Goal: Task Accomplishment & Management: Manage account settings

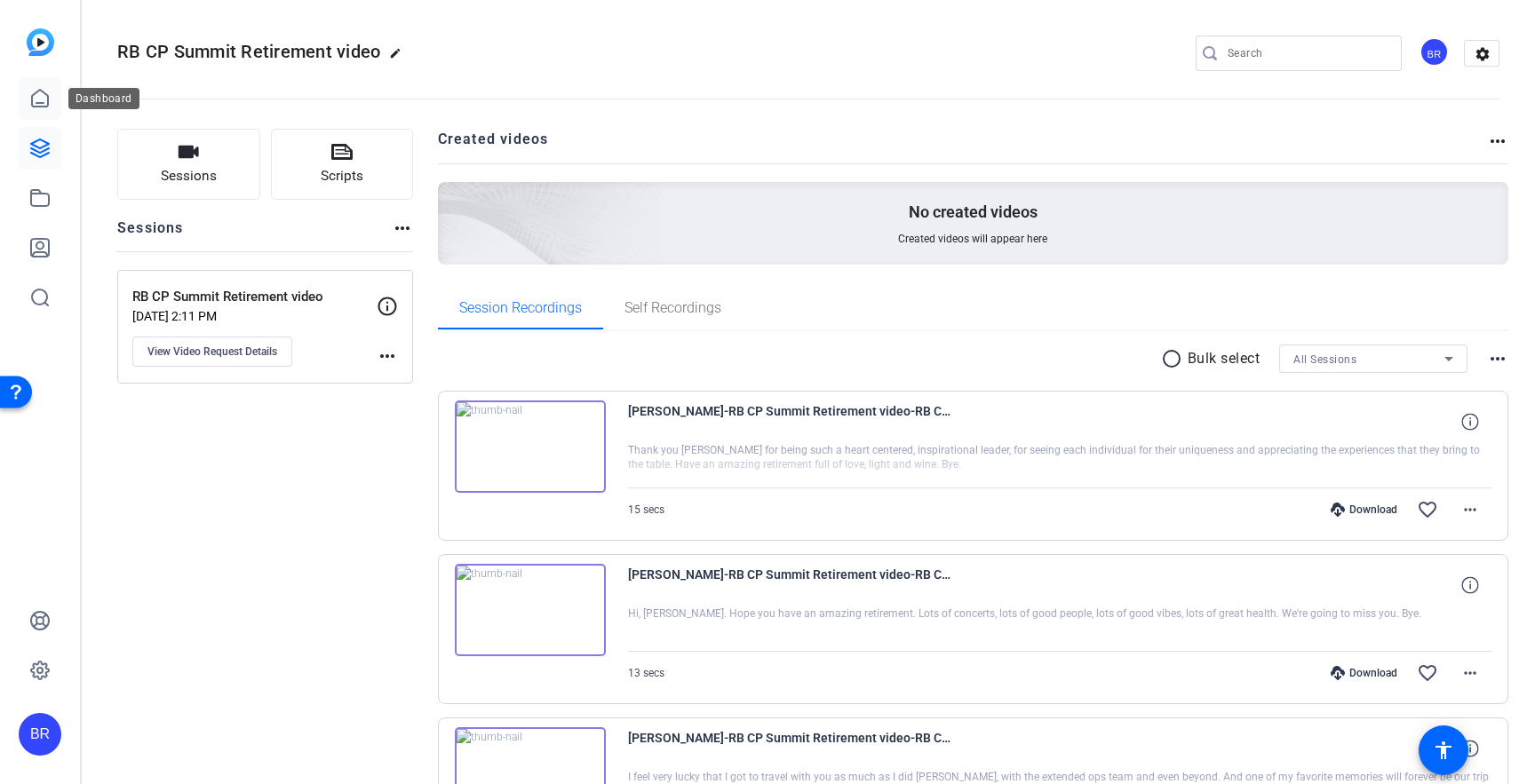
click at [43, 90] on icon at bounding box center [40, 99] width 22 height 22
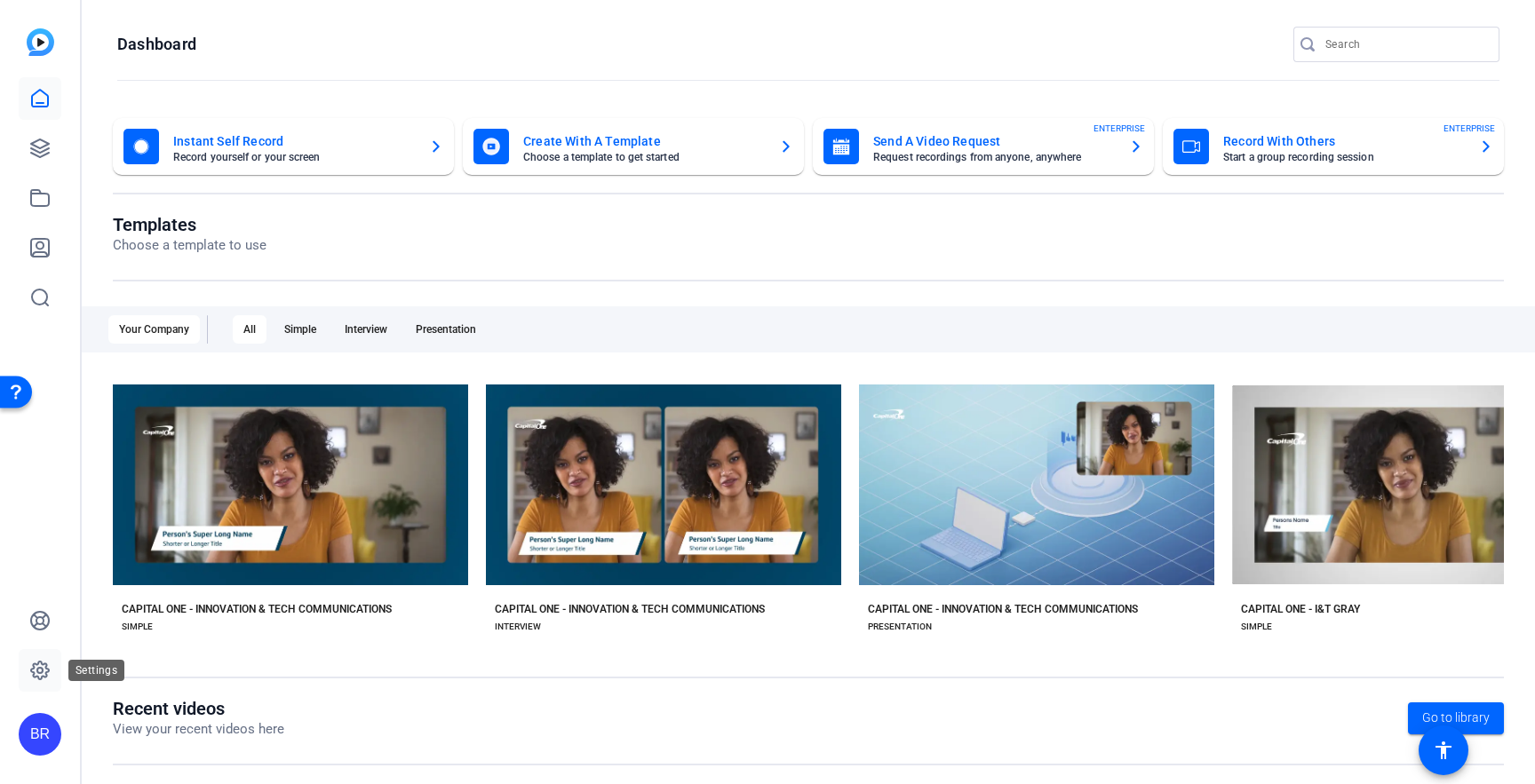
click at [43, 676] on icon at bounding box center [40, 670] width 18 height 18
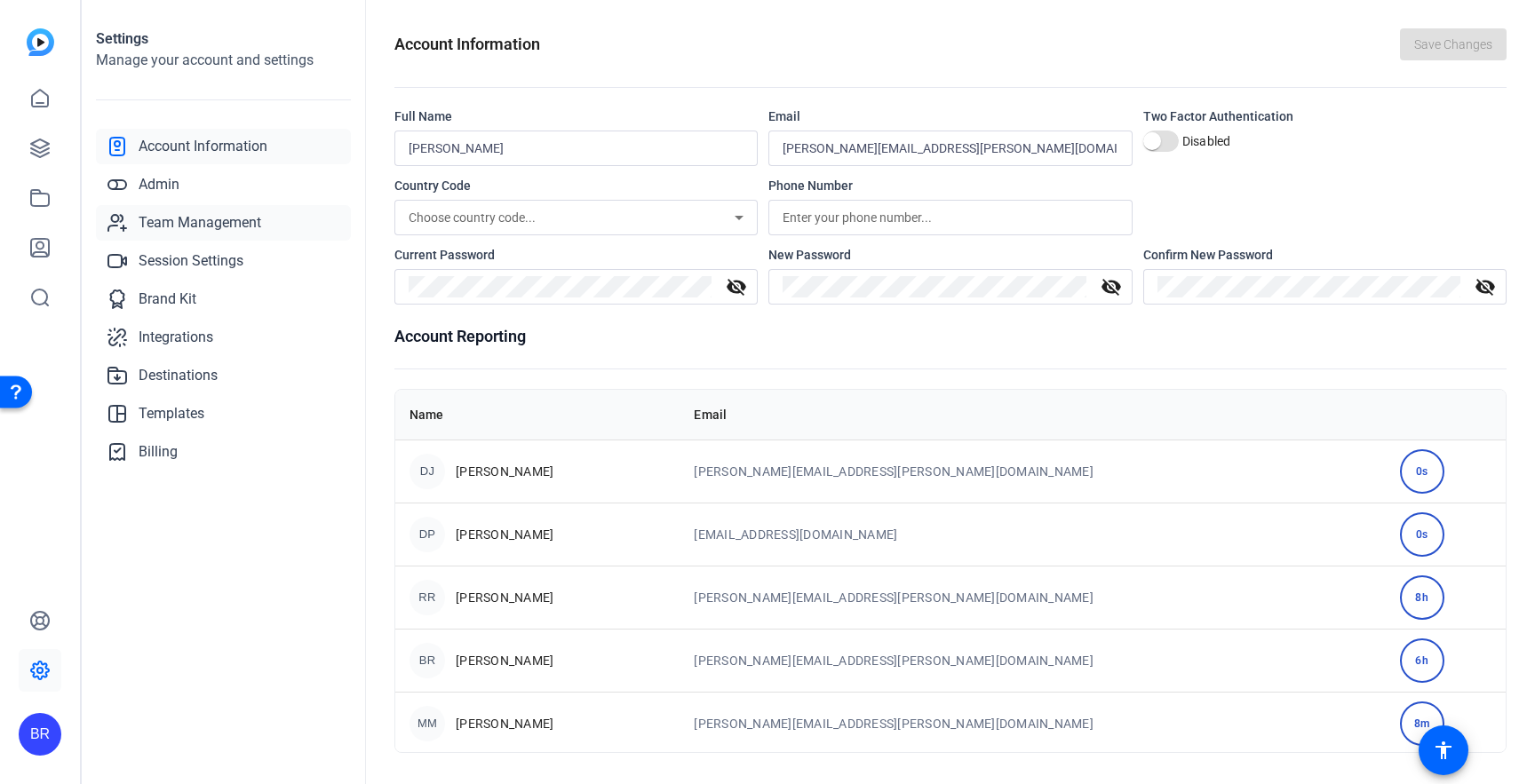
click at [156, 220] on span "Team Management" at bounding box center [199, 223] width 123 height 22
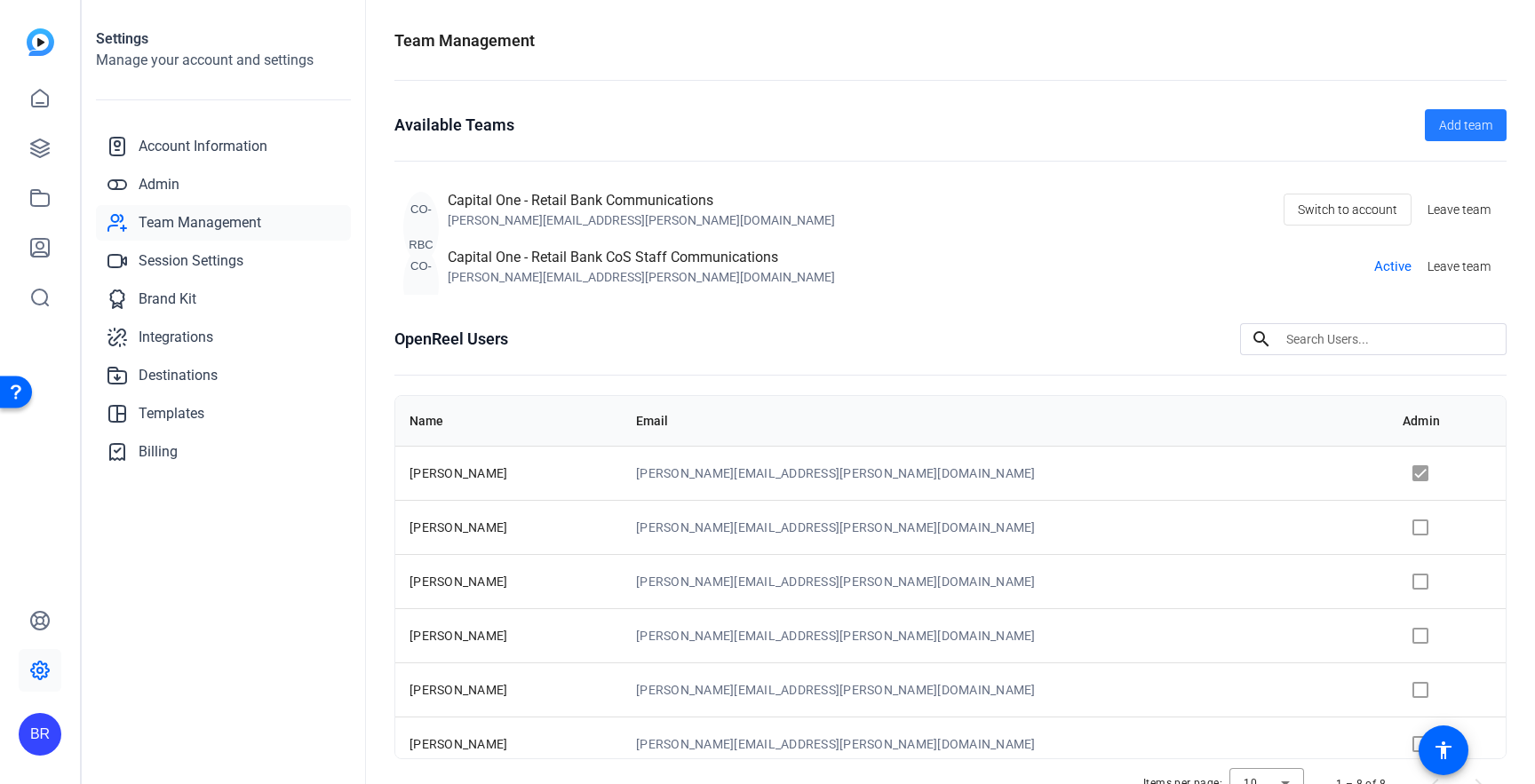
click at [1442, 127] on span "Add team" at bounding box center [1465, 126] width 53 height 19
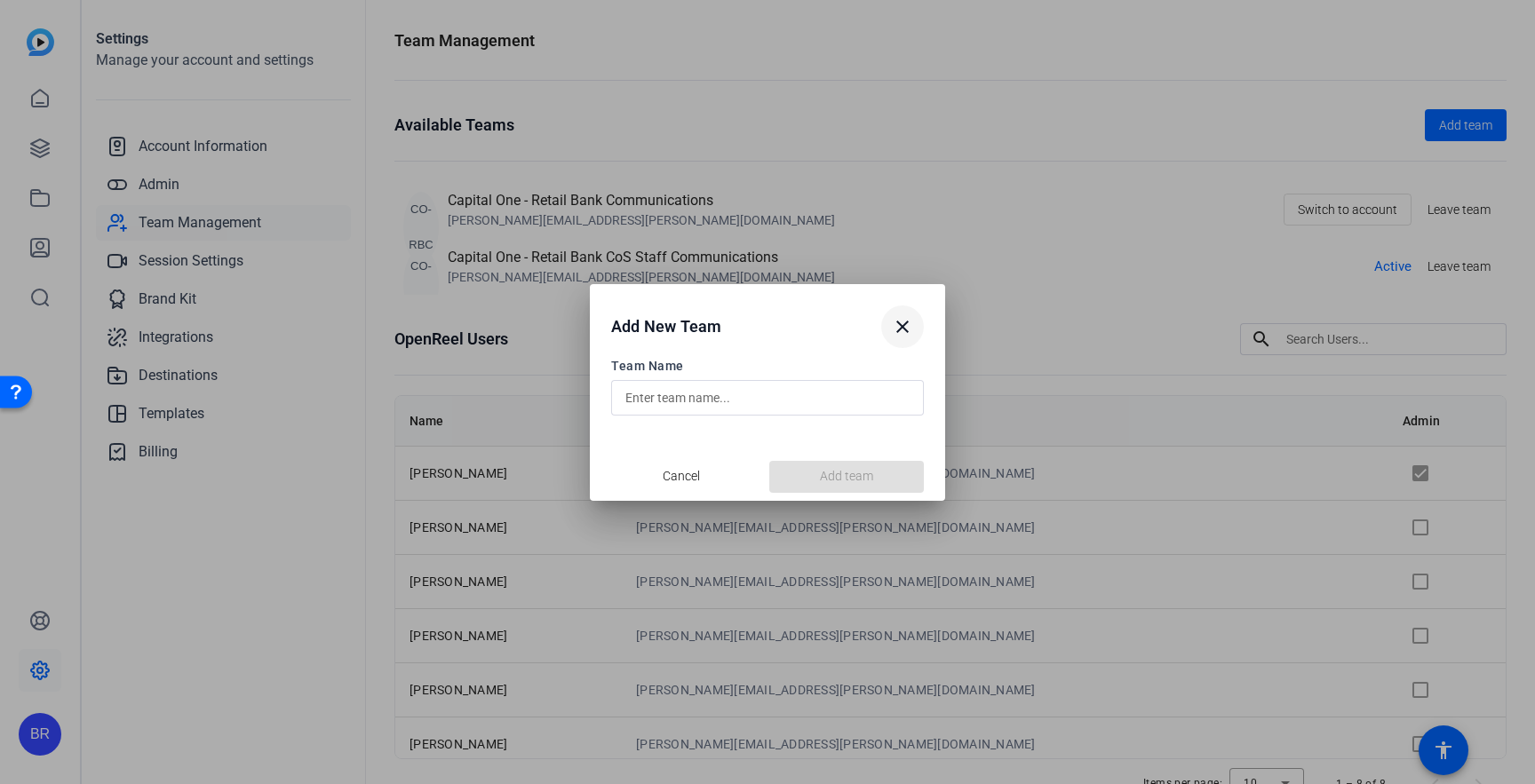
click at [900, 319] on mat-icon "close" at bounding box center [903, 327] width 22 height 22
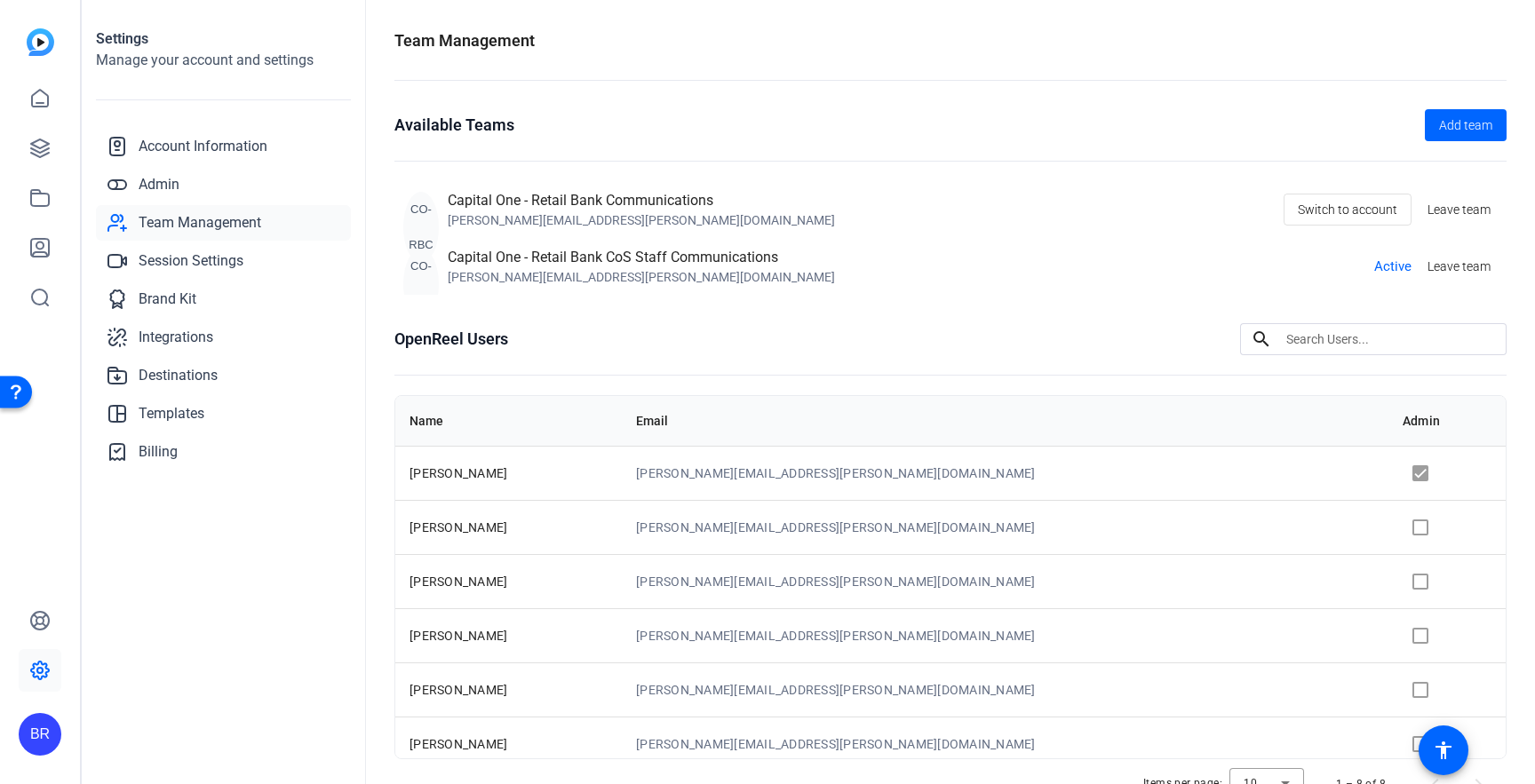
scroll to position [79, 0]
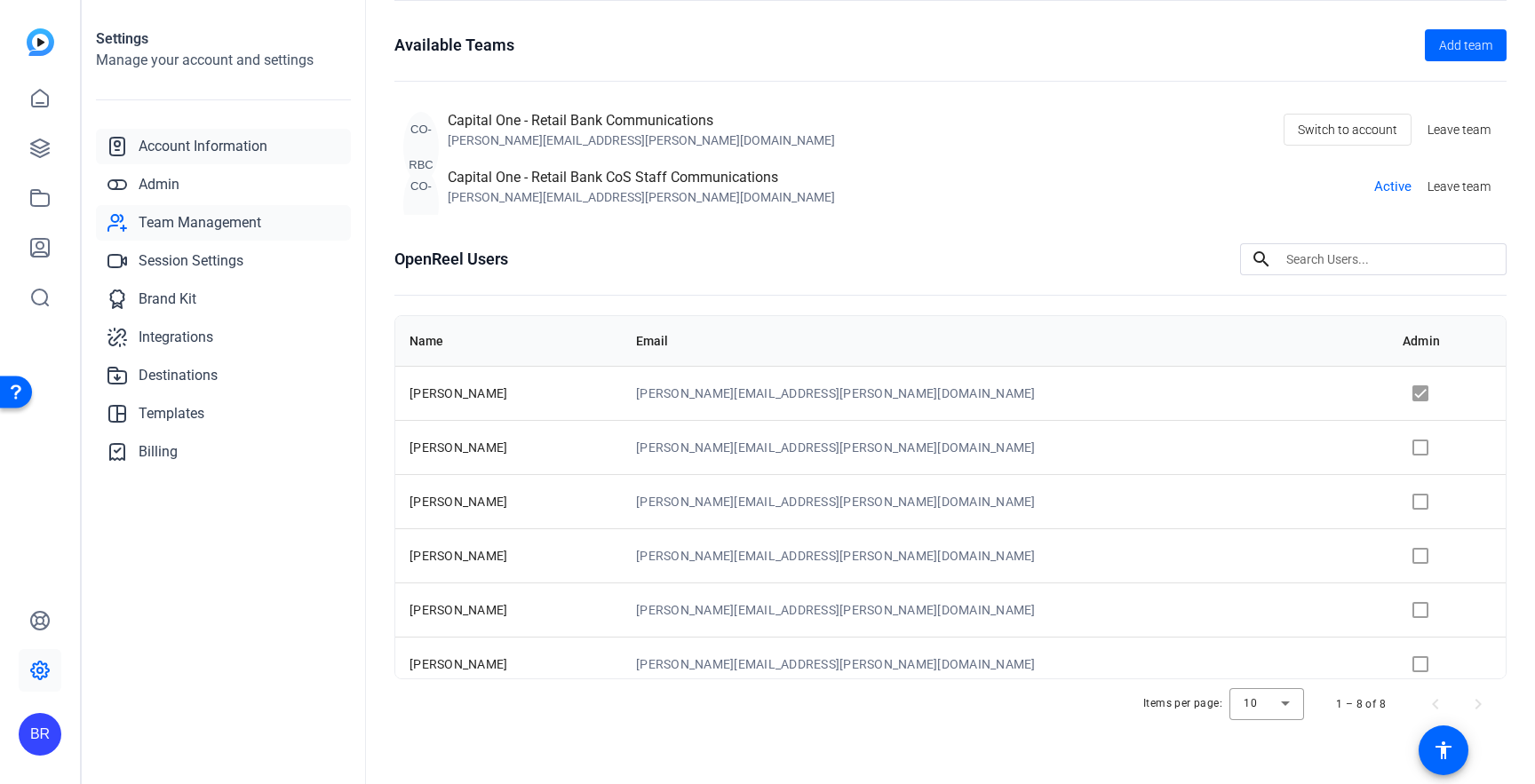
click at [198, 148] on span "Account Information" at bounding box center [202, 146] width 129 height 22
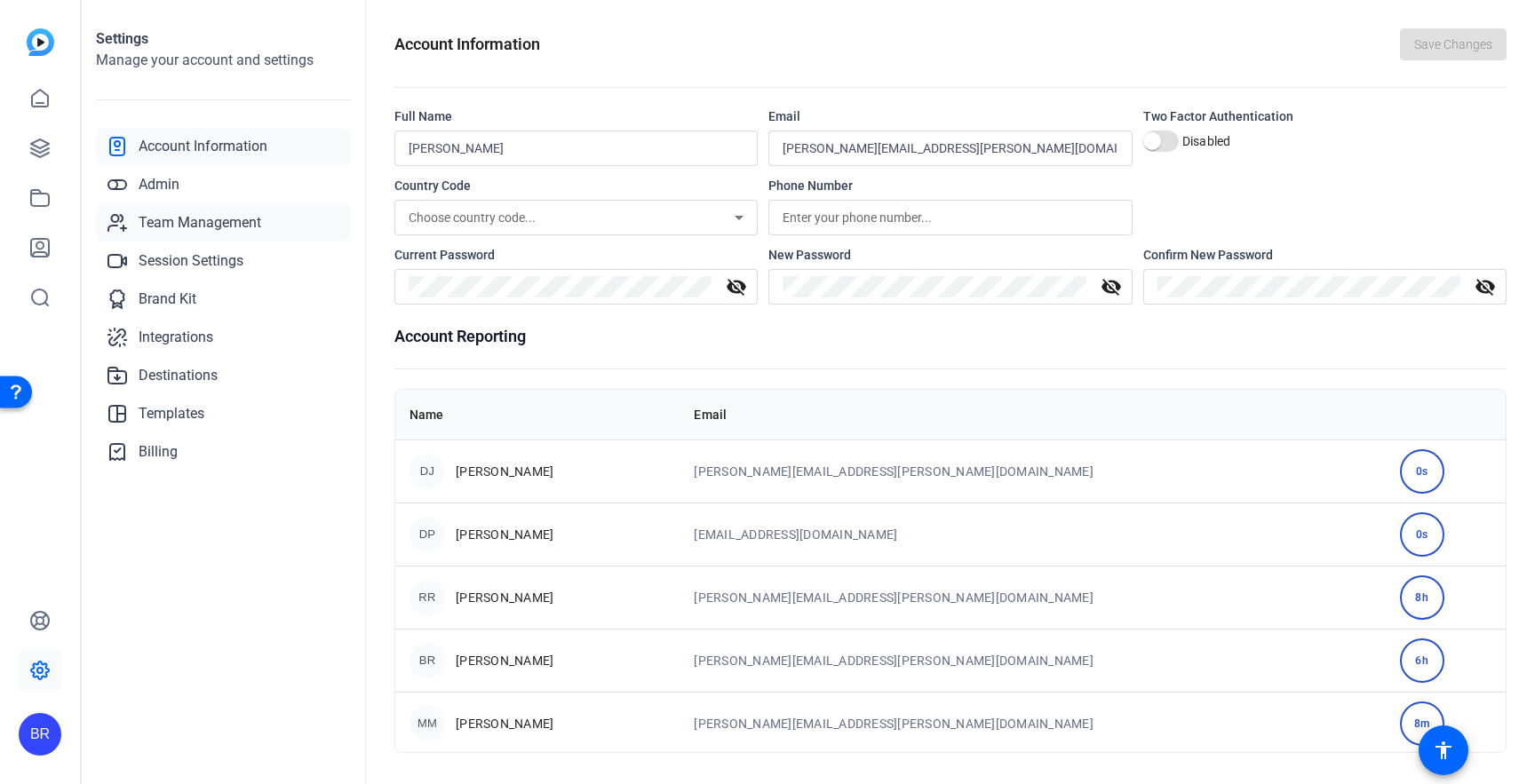
click at [191, 222] on span "Team Management" at bounding box center [199, 223] width 123 height 22
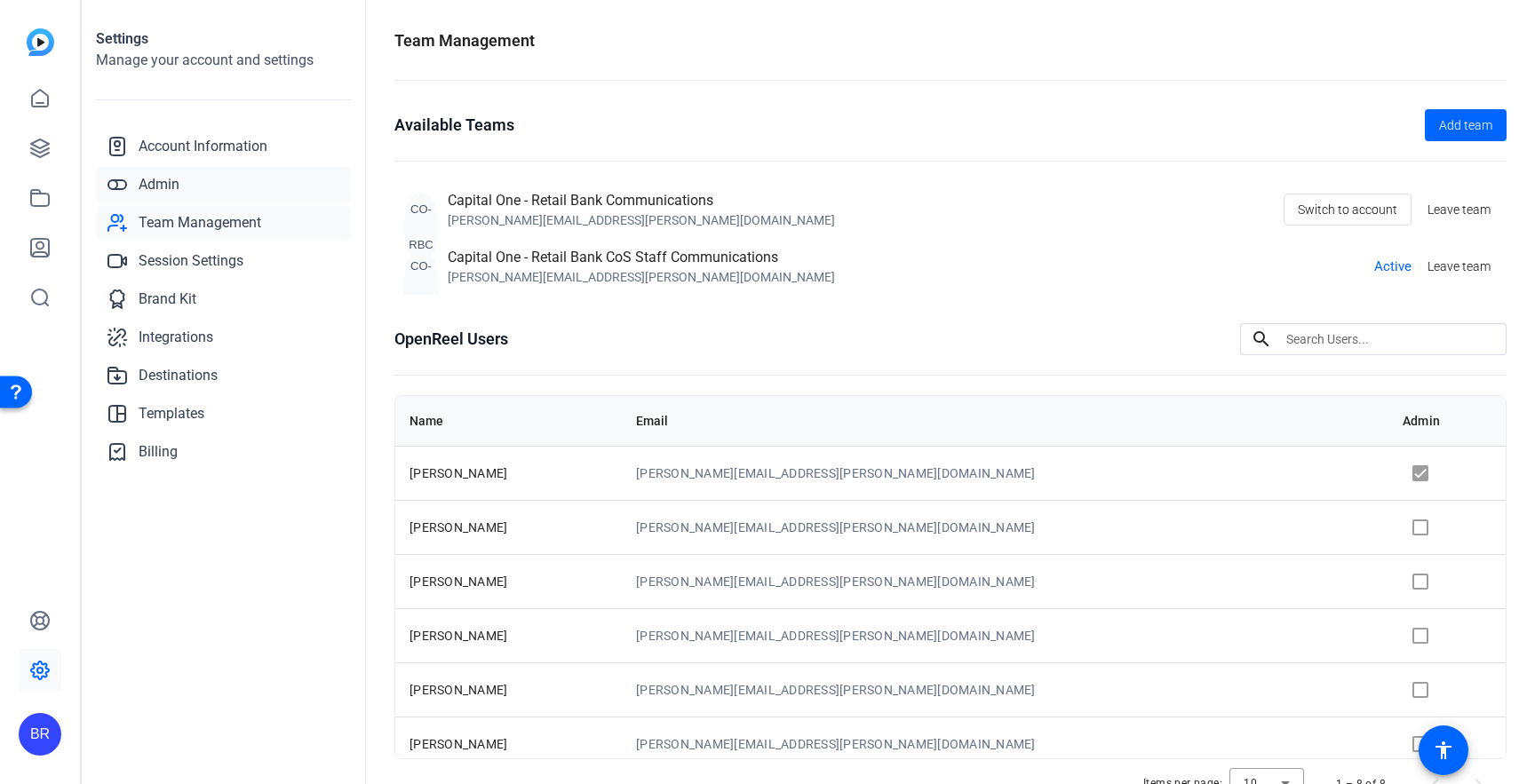
click at [155, 181] on span "Admin" at bounding box center [159, 184] width 41 height 22
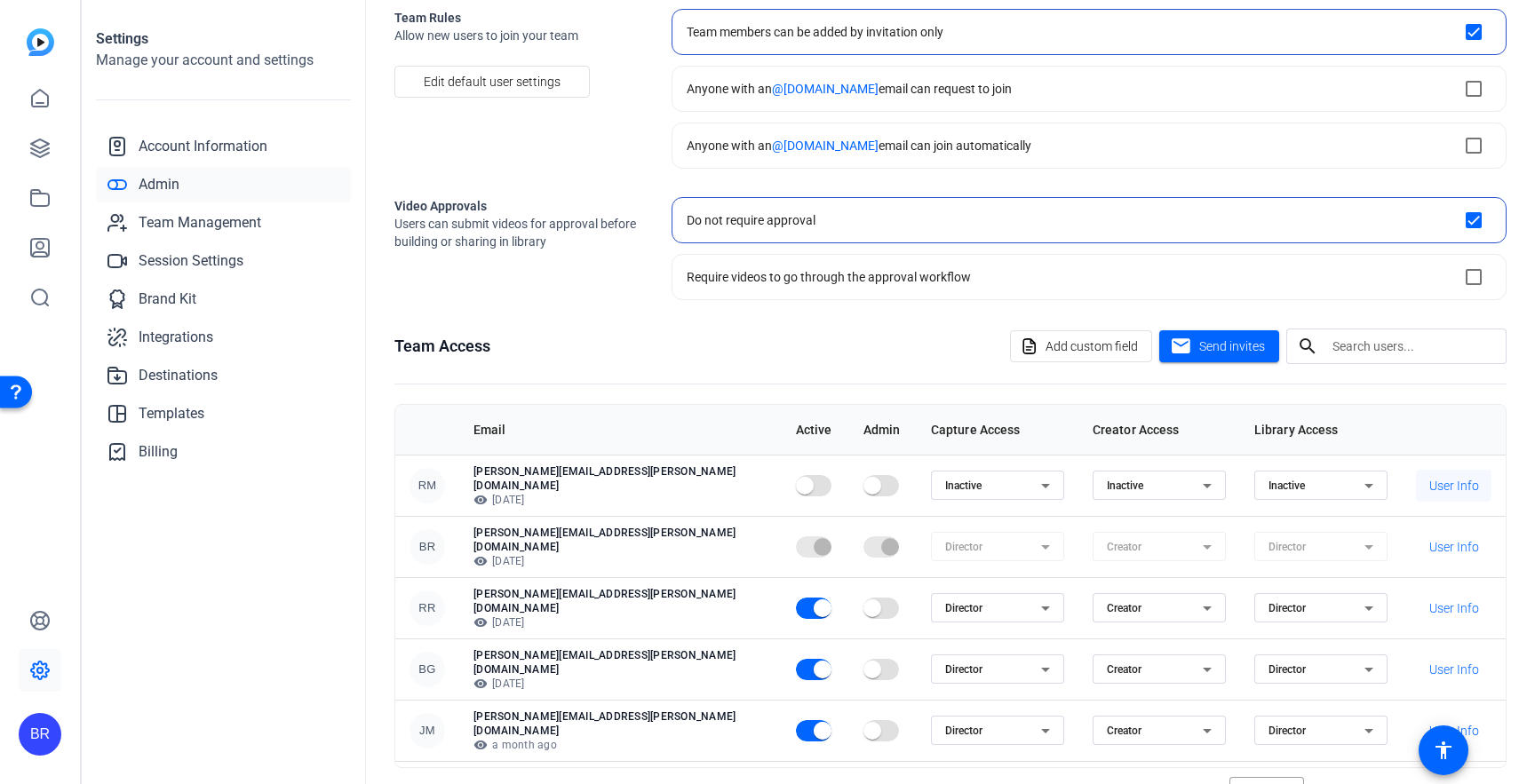
click at [1436, 480] on span "User Info" at bounding box center [1454, 486] width 50 height 18
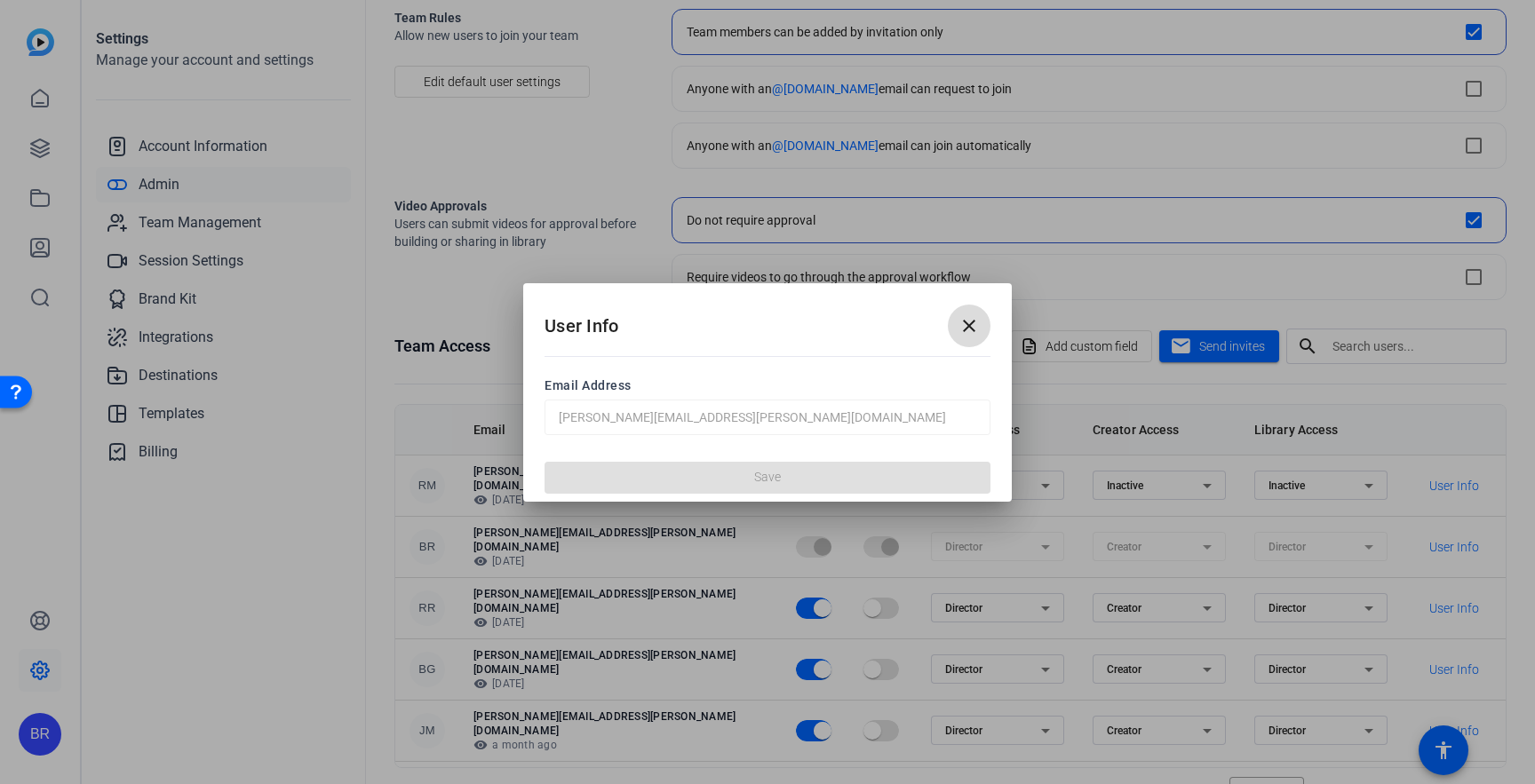
click at [967, 326] on mat-icon "close" at bounding box center [970, 326] width 22 height 22
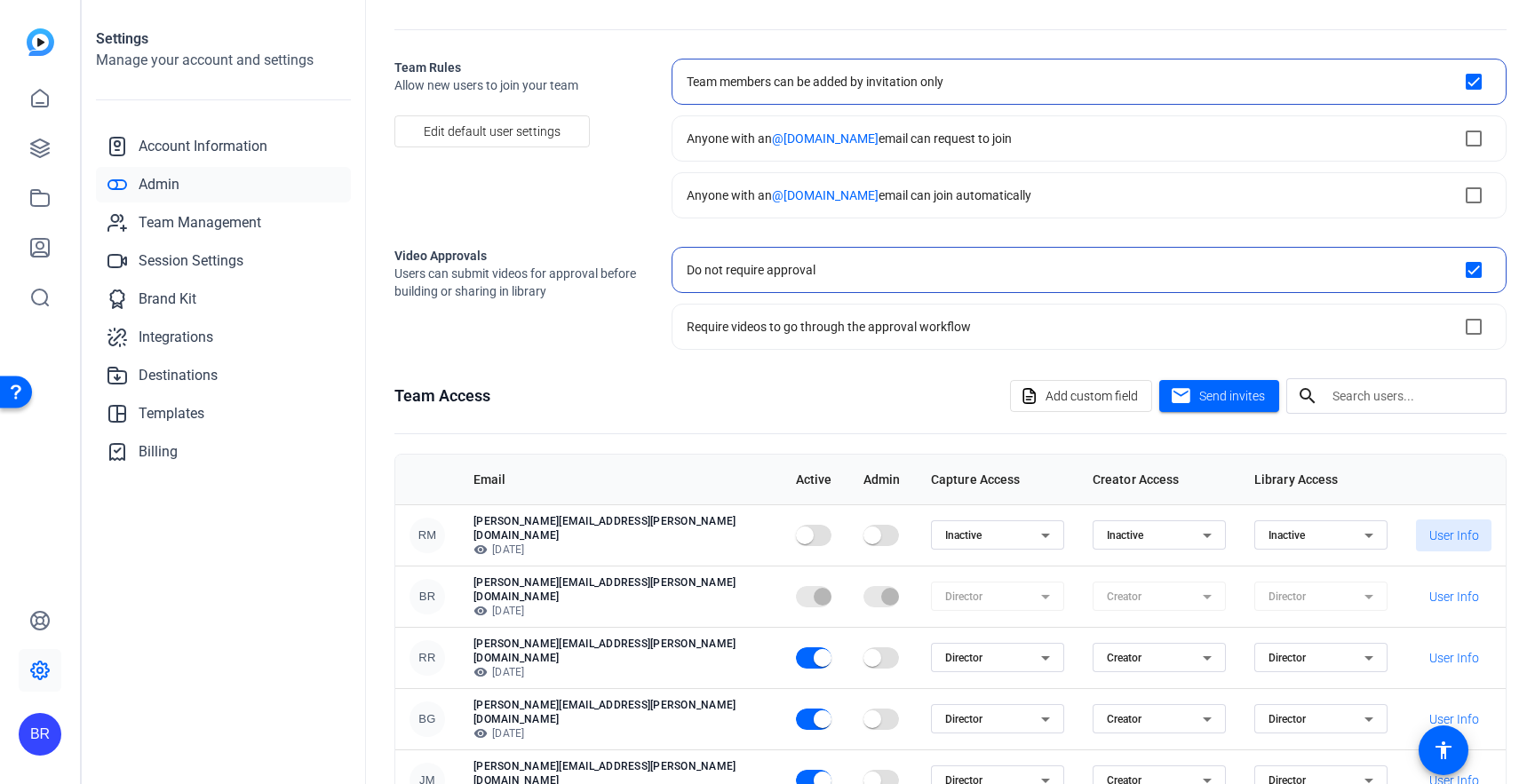
scroll to position [44, 0]
